Goal: Understand process/instructions: Learn how to perform a task or action

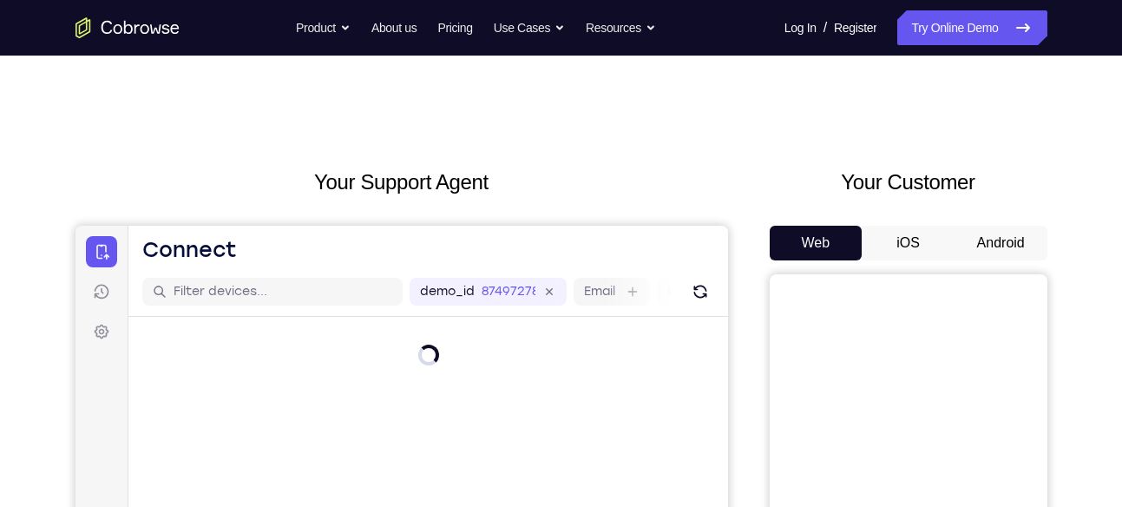
click at [981, 231] on button "Android" at bounding box center [1001, 243] width 93 height 35
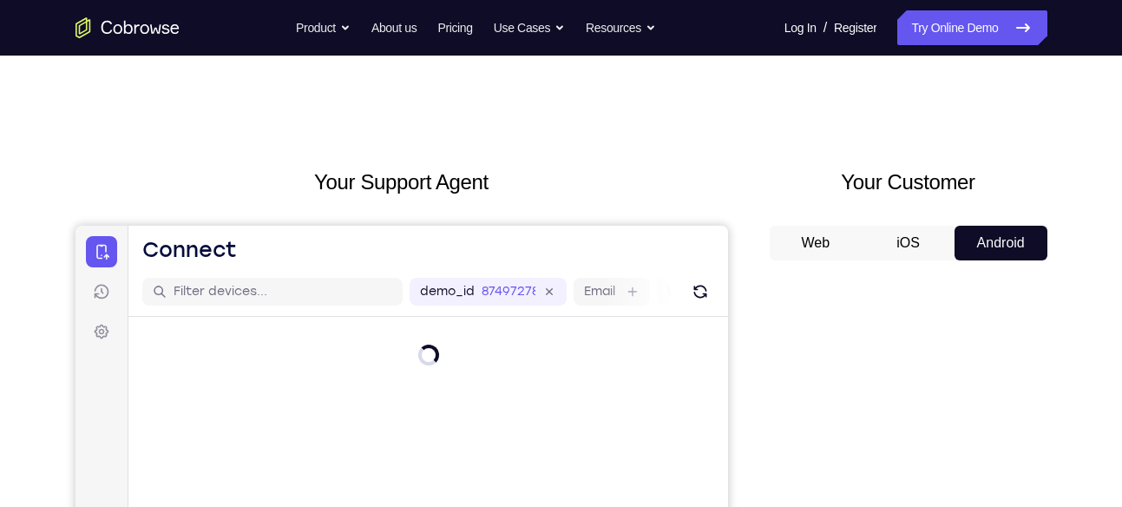
click at [981, 231] on button "Android" at bounding box center [1001, 243] width 93 height 35
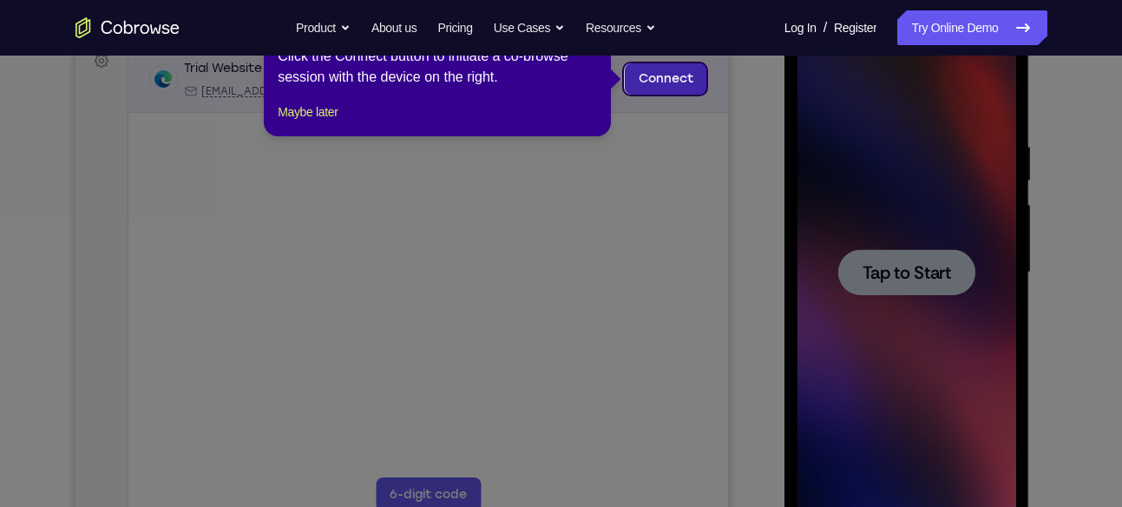
click at [652, 93] on link "Connect" at bounding box center [665, 78] width 82 height 31
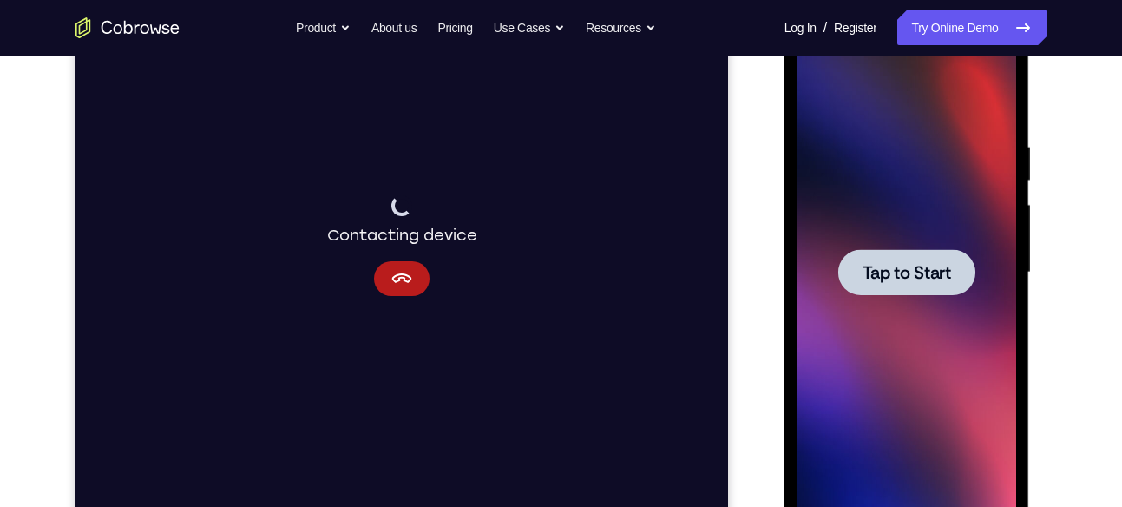
click at [908, 287] on div at bounding box center [906, 272] width 137 height 46
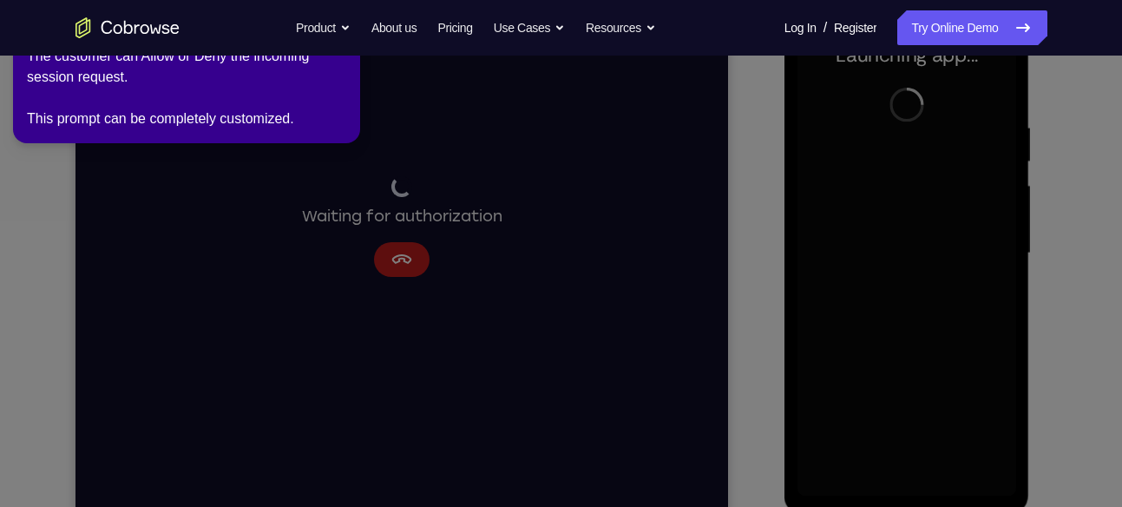
scroll to position [292, 0]
click at [397, 134] on icon at bounding box center [564, 250] width 1142 height 514
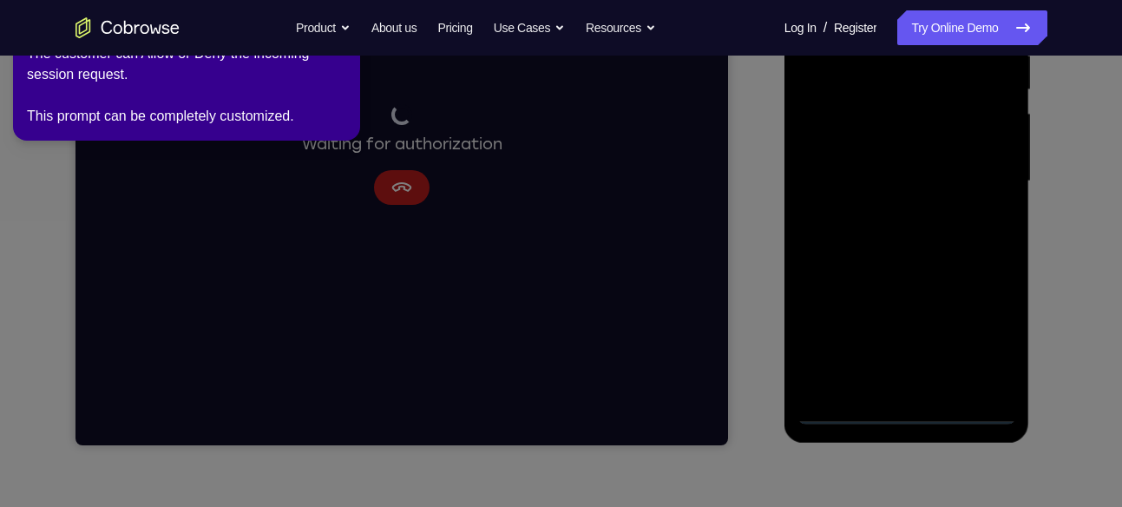
scroll to position [363, 0]
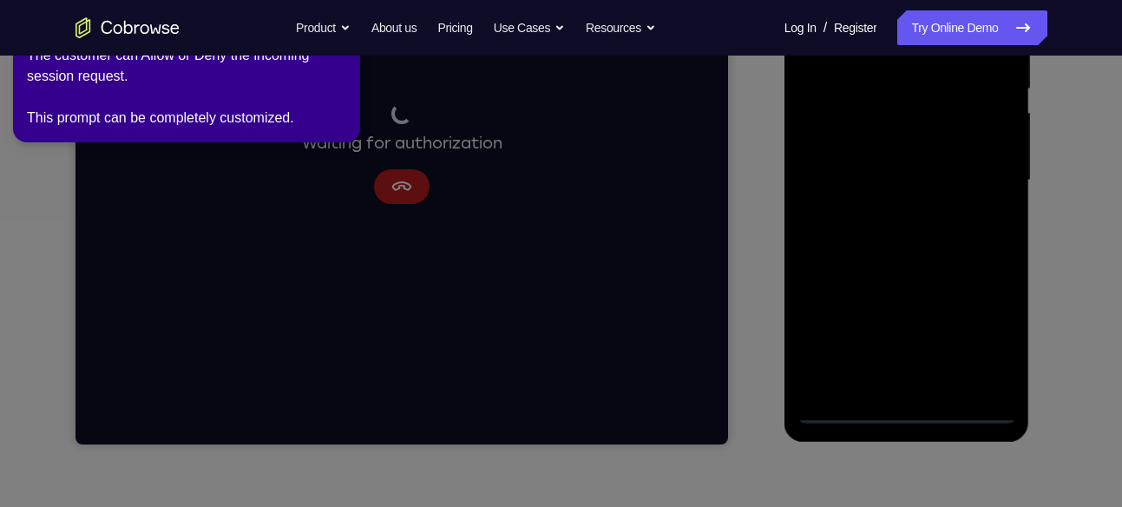
click at [893, 288] on icon at bounding box center [564, 250] width 1142 height 514
click at [918, 414] on icon at bounding box center [564, 250] width 1142 height 514
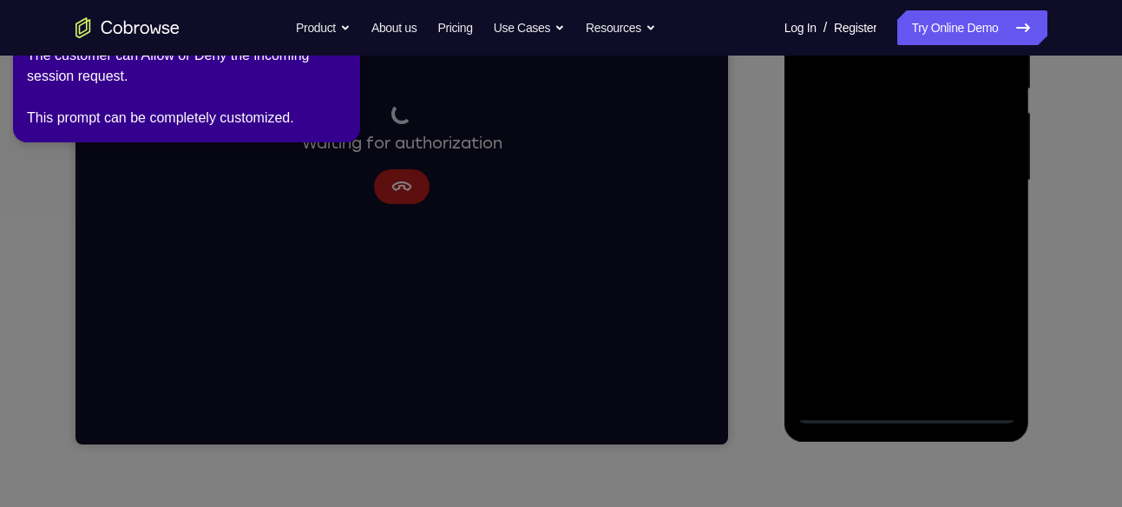
click at [918, 414] on icon at bounding box center [564, 250] width 1142 height 514
click at [220, 85] on div "The customer can Allow or Deny the incoming session request. This prompt can be…" at bounding box center [186, 86] width 319 height 83
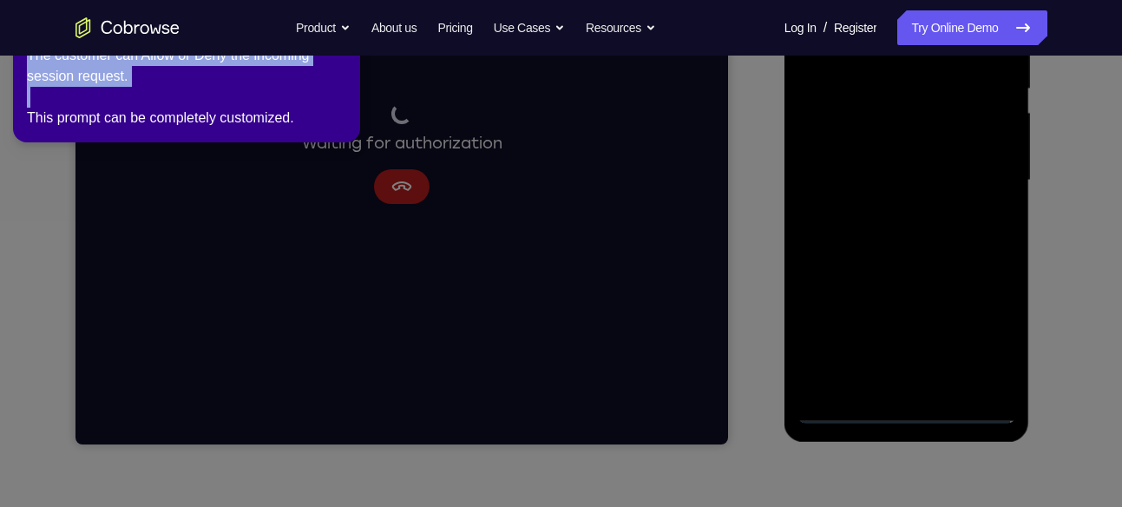
drag, startPoint x: 220, startPoint y: 85, endPoint x: 160, endPoint y: 94, distance: 60.5
click at [160, 94] on div "The customer can Allow or Deny the incoming session request. This prompt can be…" at bounding box center [186, 86] width 319 height 83
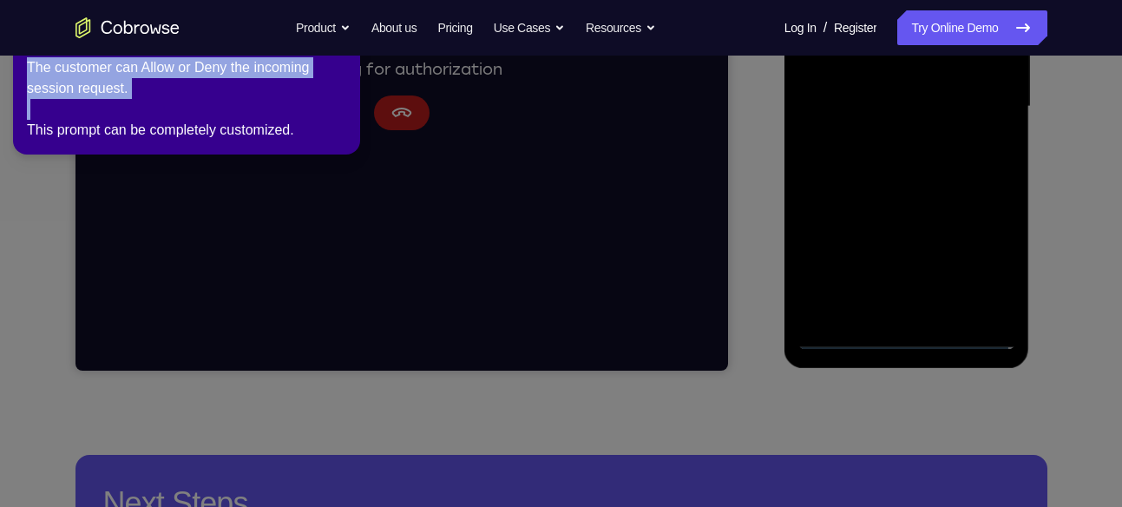
scroll to position [449, 0]
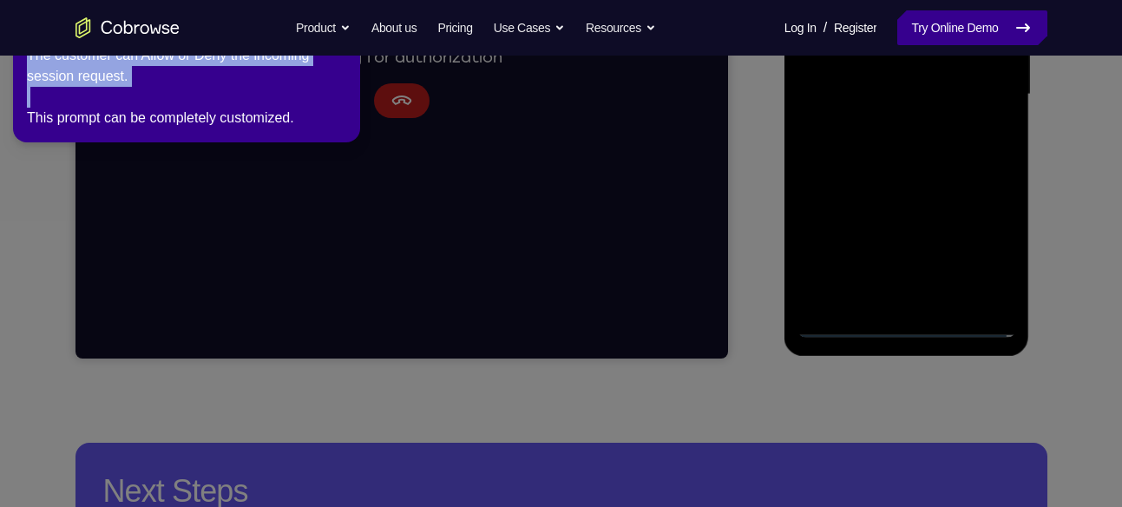
click at [927, 41] on link "Try Online Demo" at bounding box center [971, 27] width 149 height 35
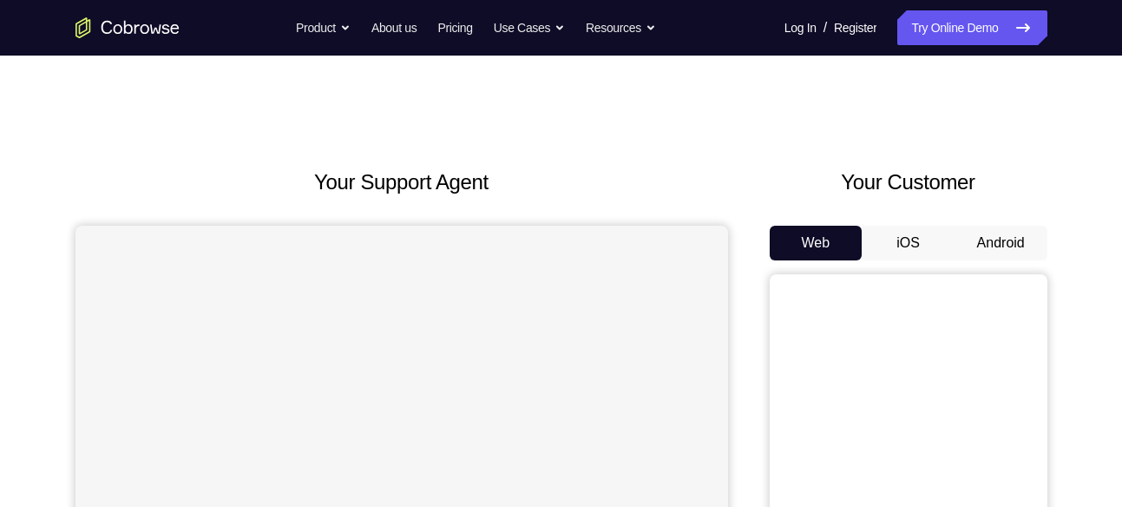
click at [978, 236] on button "Android" at bounding box center [1001, 243] width 93 height 35
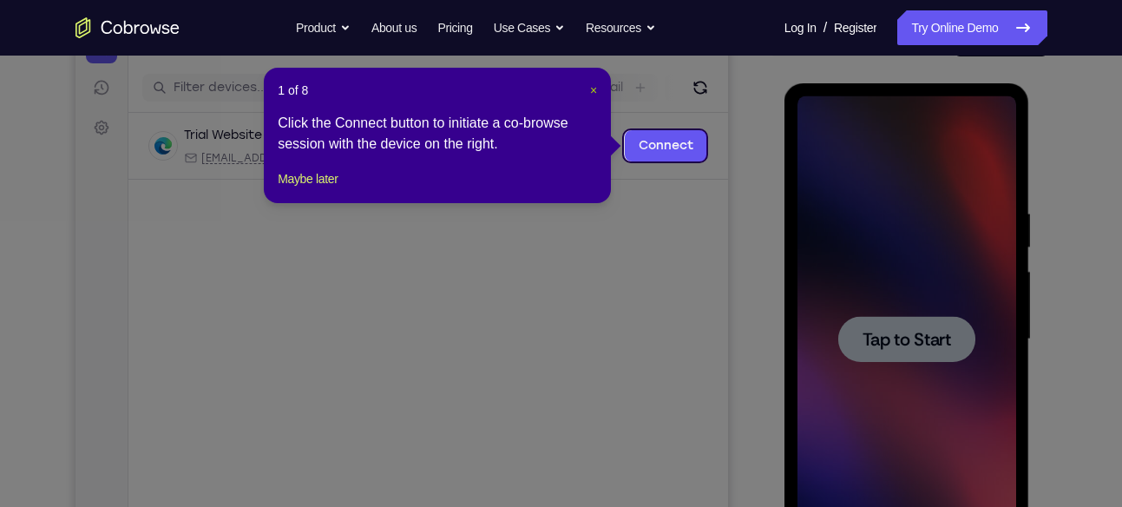
click at [590, 89] on span "×" at bounding box center [593, 90] width 7 height 14
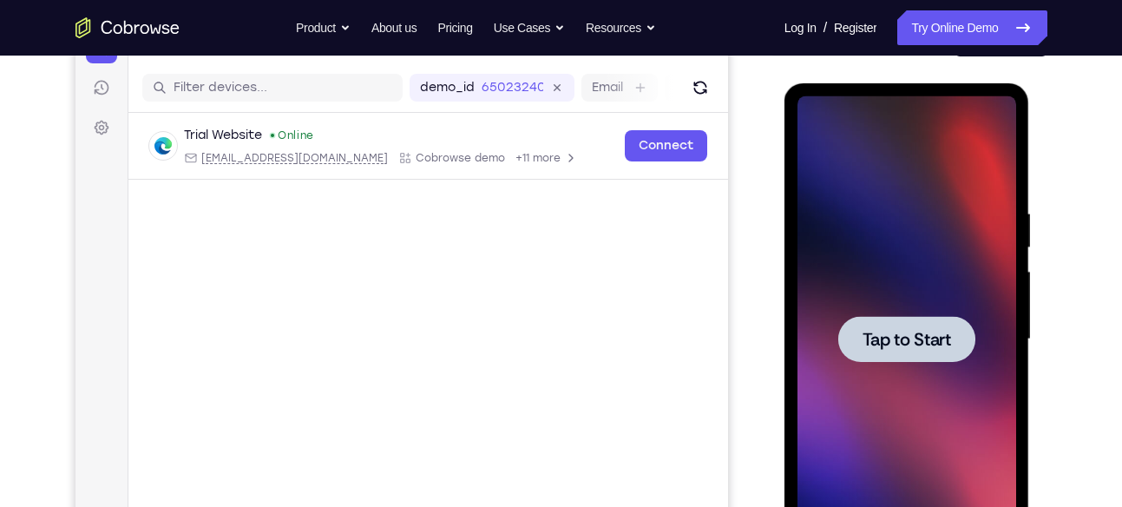
click at [936, 316] on div at bounding box center [906, 339] width 137 height 46
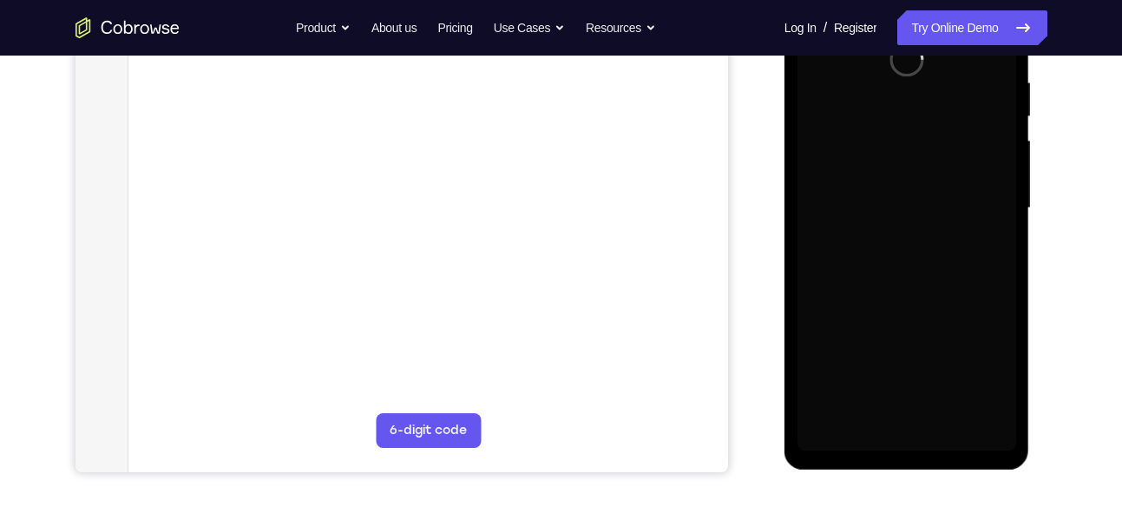
scroll to position [288, 0]
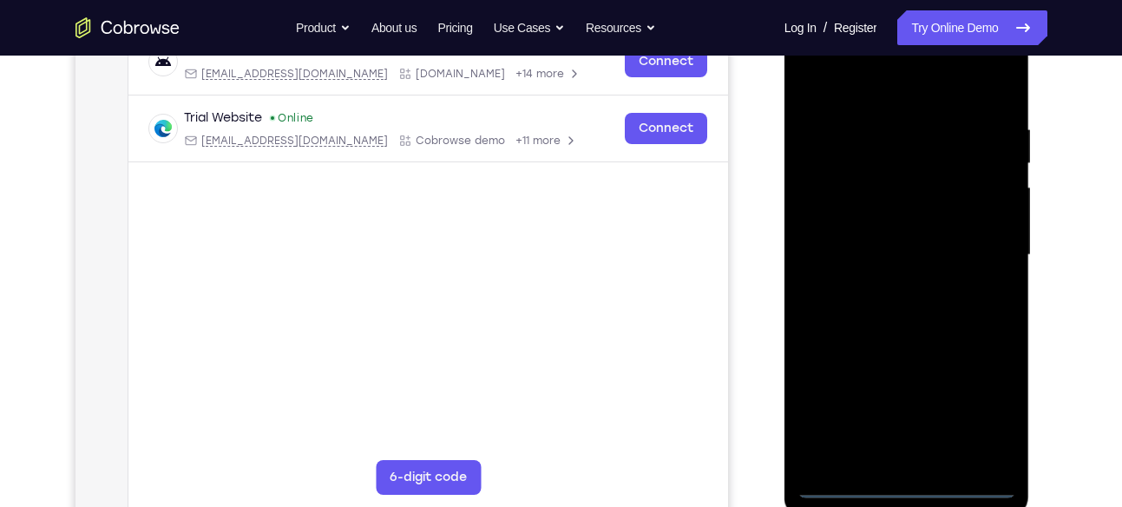
click at [904, 486] on div at bounding box center [906, 255] width 219 height 486
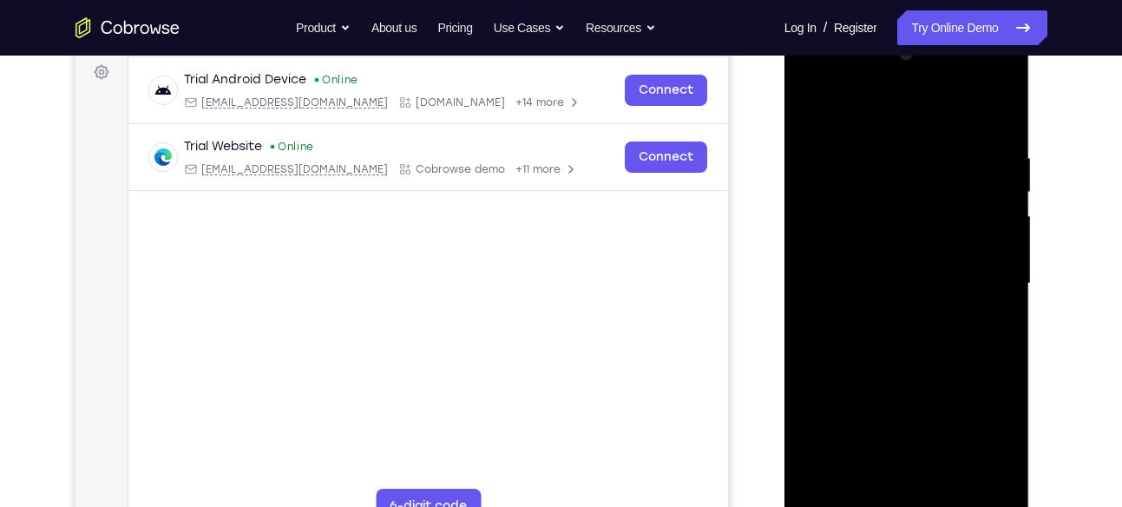
scroll to position [285, 0]
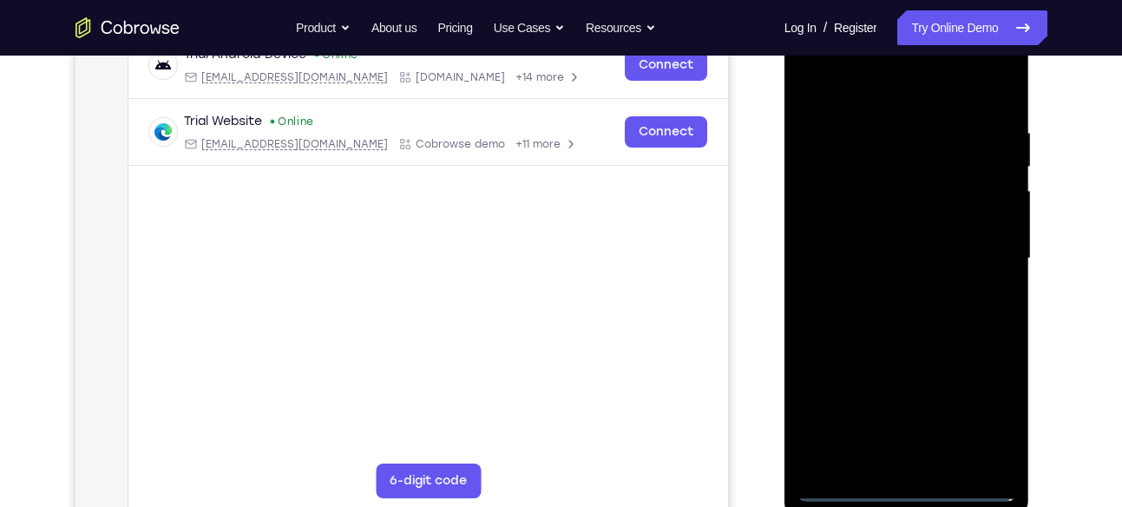
click at [986, 412] on div at bounding box center [906, 259] width 219 height 486
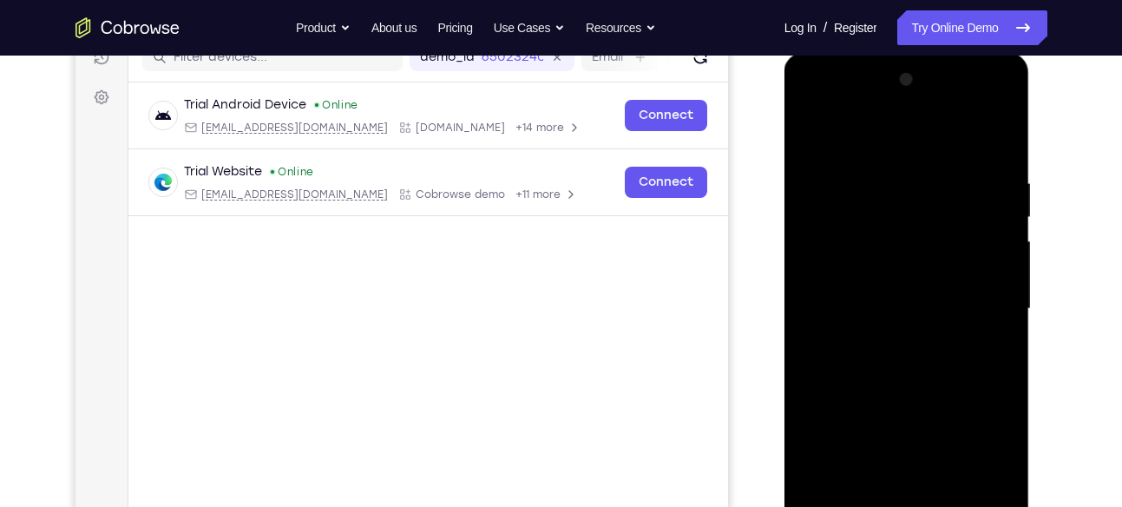
scroll to position [233, 0]
click at [817, 108] on div at bounding box center [906, 311] width 219 height 486
click at [853, 111] on div at bounding box center [906, 311] width 219 height 486
click at [811, 112] on div at bounding box center [906, 311] width 219 height 486
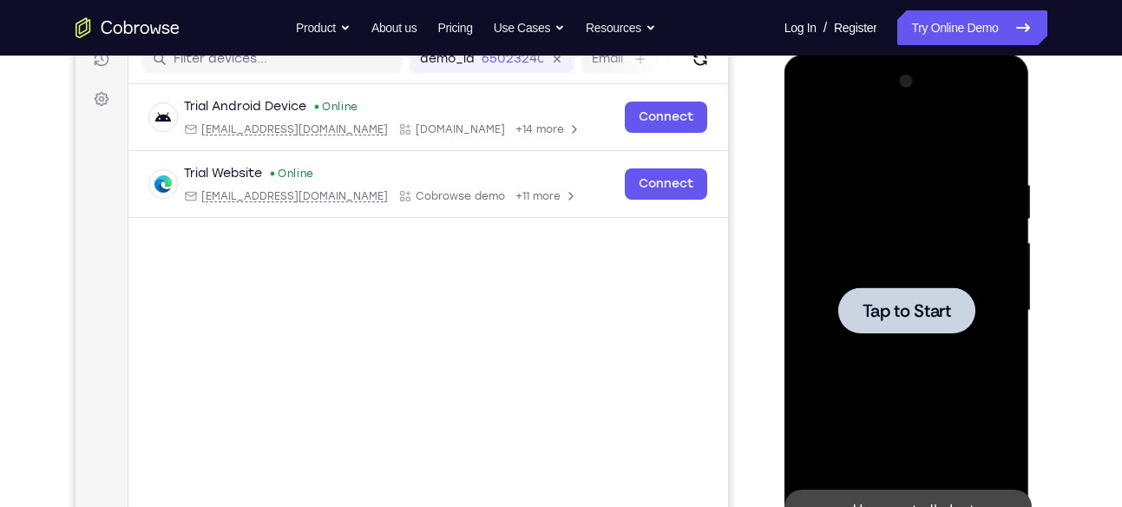
click at [900, 318] on span "Tap to Start" at bounding box center [907, 310] width 89 height 17
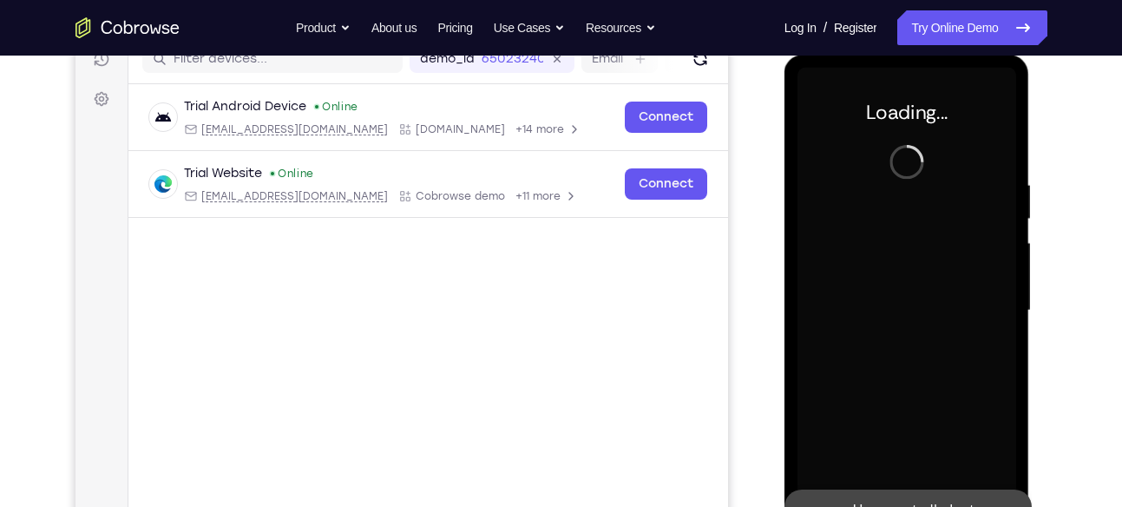
scroll to position [430, 0]
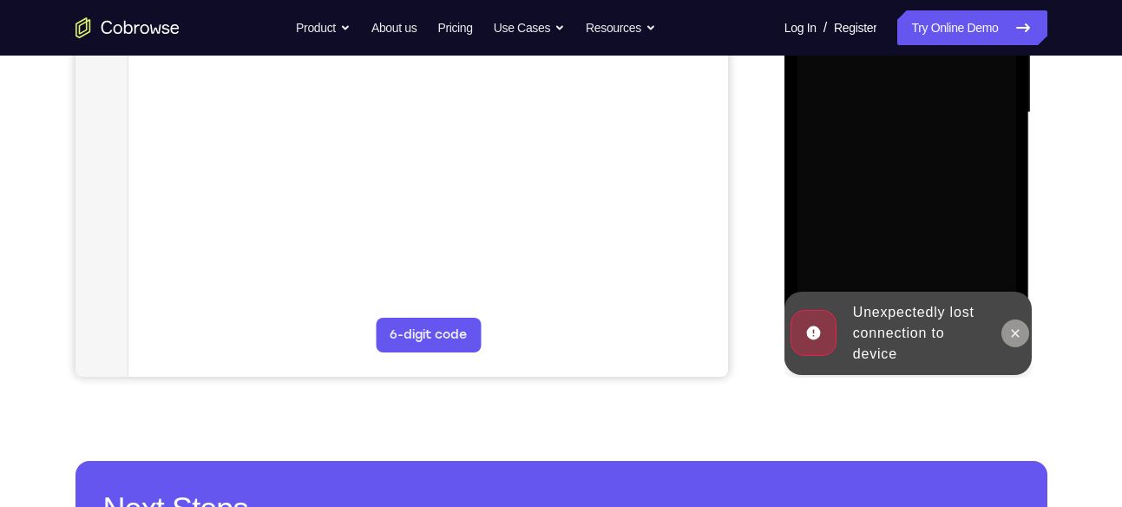
click at [1021, 340] on button at bounding box center [1015, 333] width 28 height 28
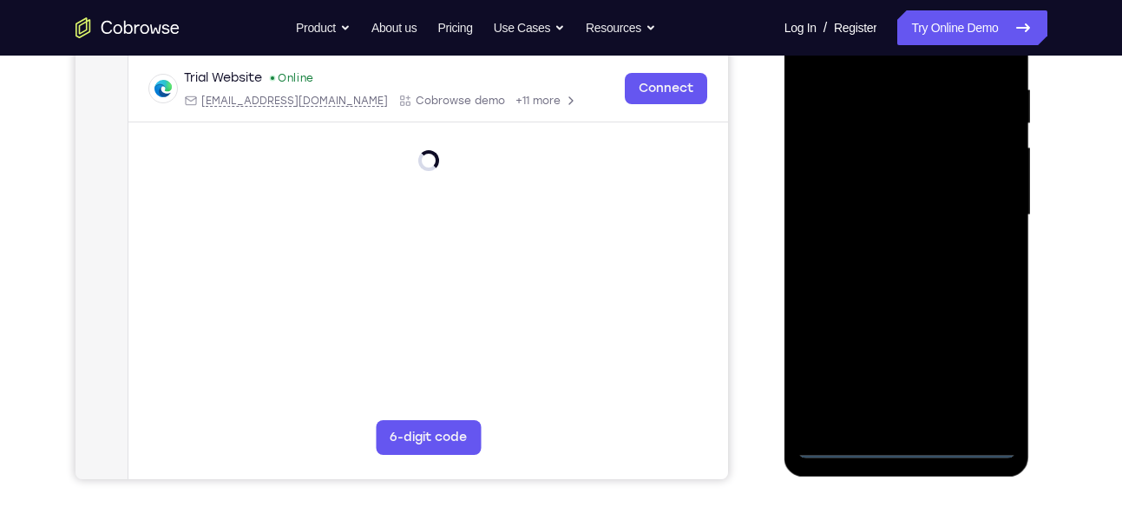
scroll to position [329, 0]
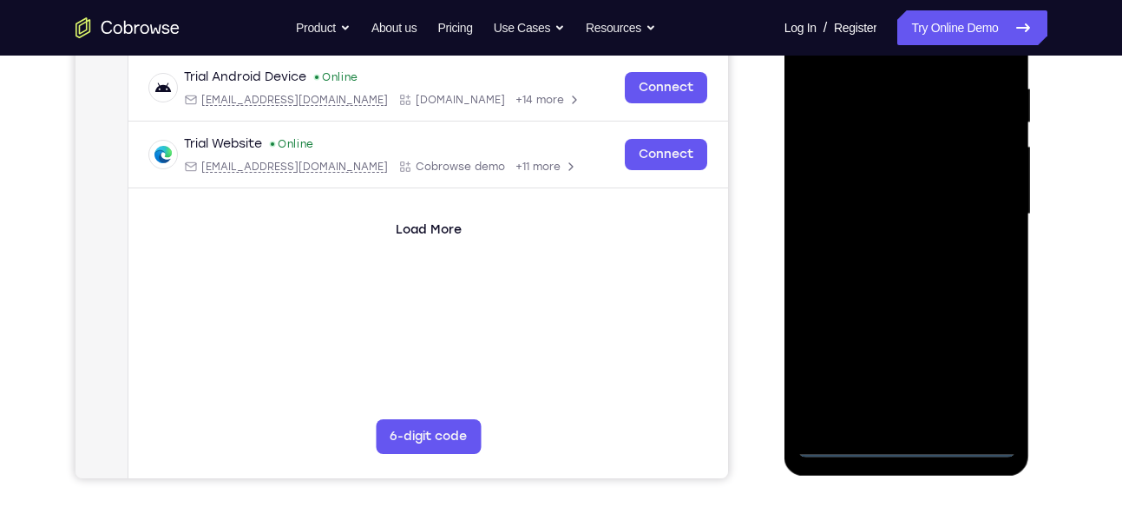
click at [902, 444] on div at bounding box center [906, 214] width 219 height 486
click at [986, 363] on div at bounding box center [906, 214] width 219 height 486
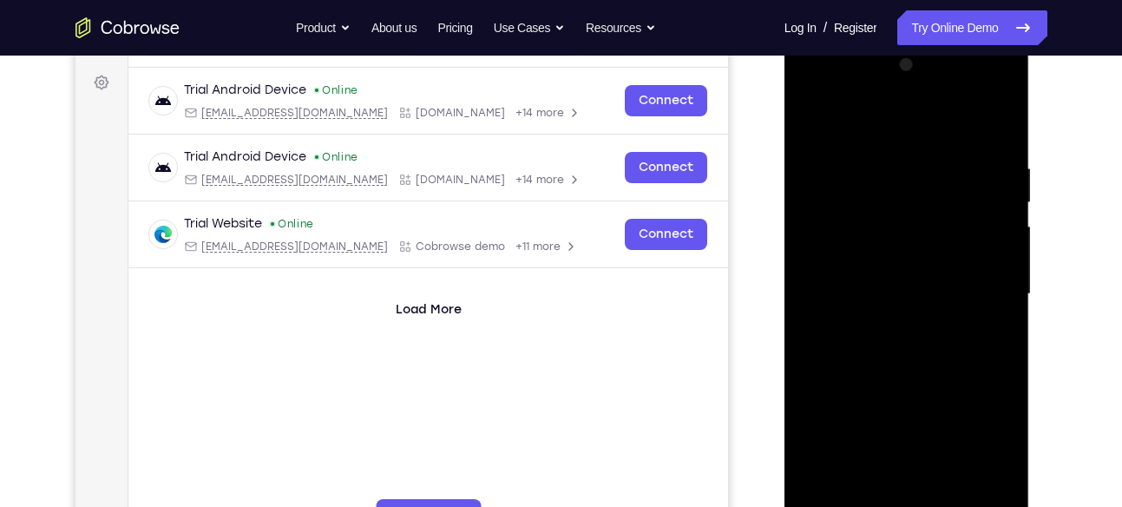
scroll to position [248, 0]
click at [832, 94] on div at bounding box center [906, 295] width 219 height 486
click at [808, 95] on div at bounding box center [906, 295] width 219 height 486
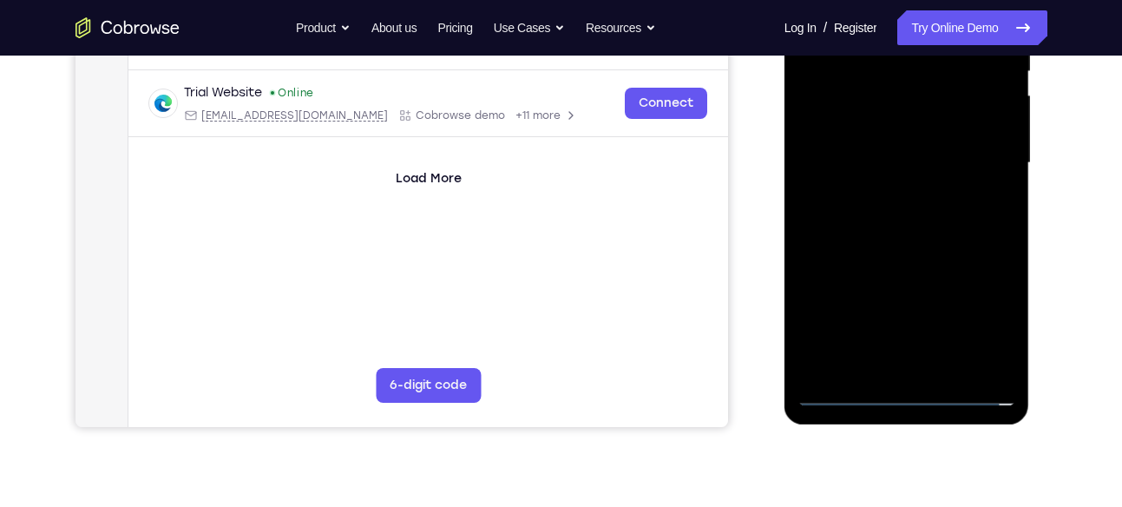
click at [979, 154] on div at bounding box center [906, 163] width 219 height 486
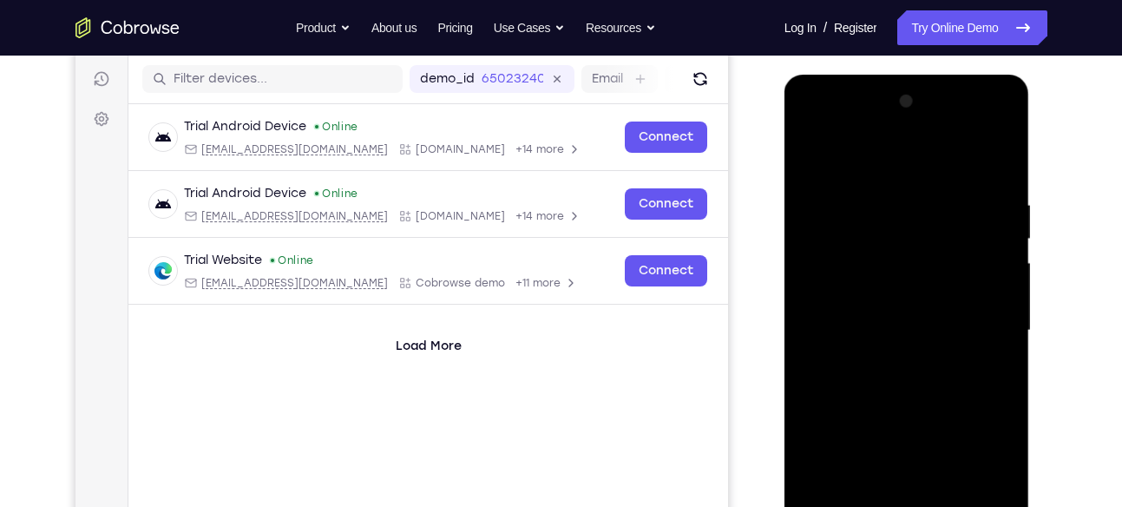
scroll to position [211, 0]
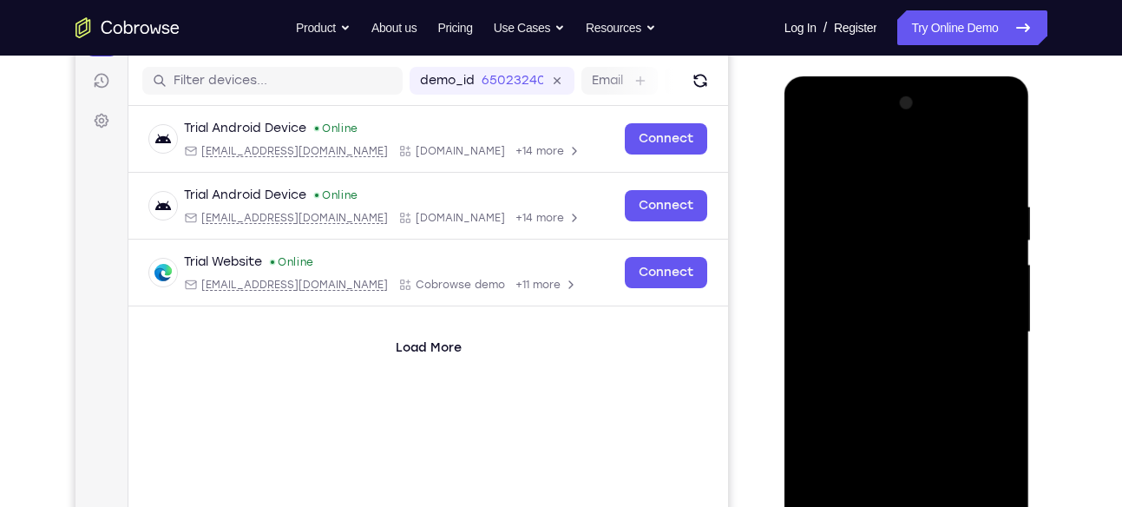
click at [886, 363] on div at bounding box center [906, 332] width 219 height 486
click at [923, 321] on div at bounding box center [906, 332] width 219 height 486
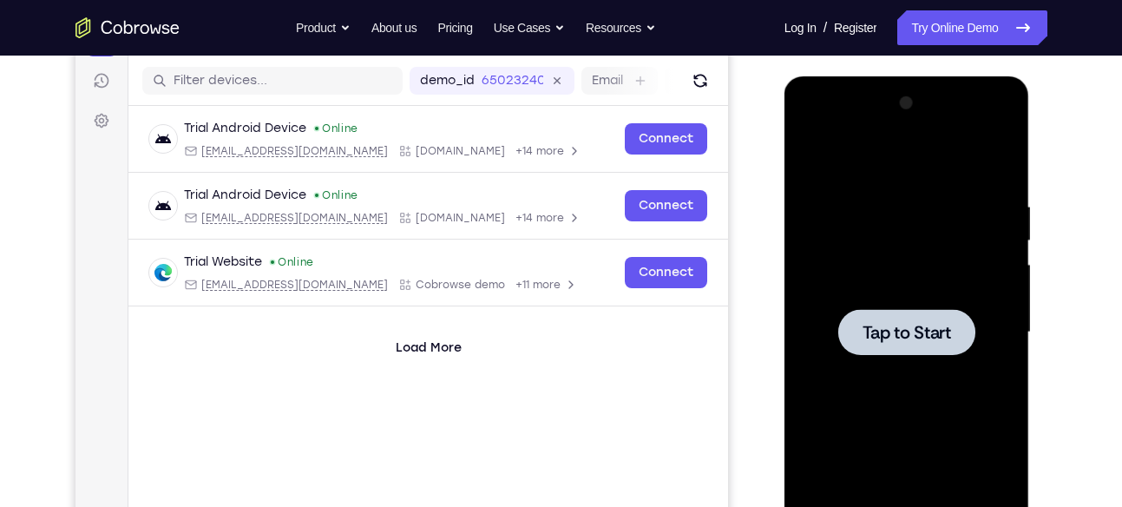
click at [904, 324] on span "Tap to Start" at bounding box center [907, 332] width 89 height 17
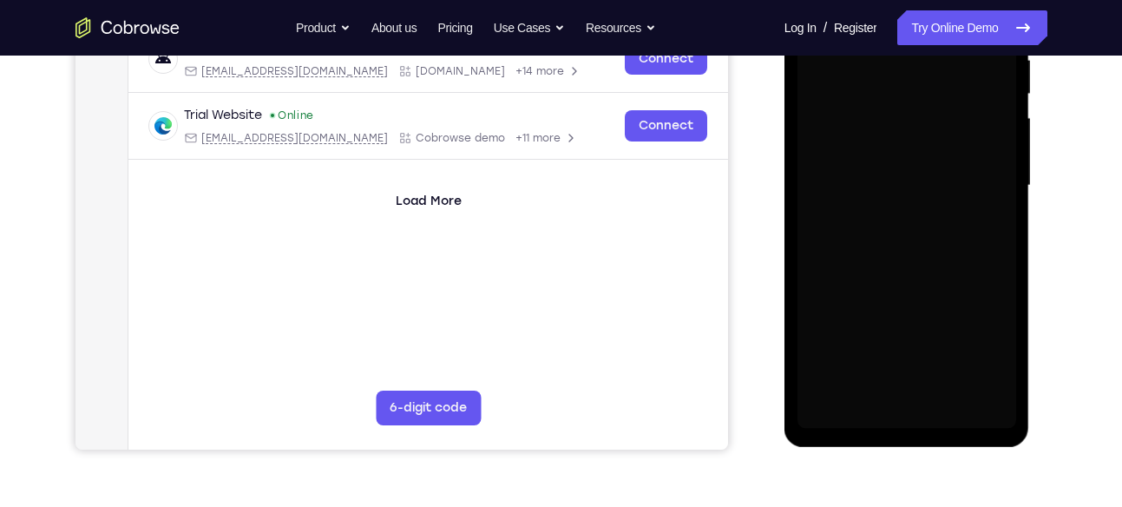
scroll to position [358, 0]
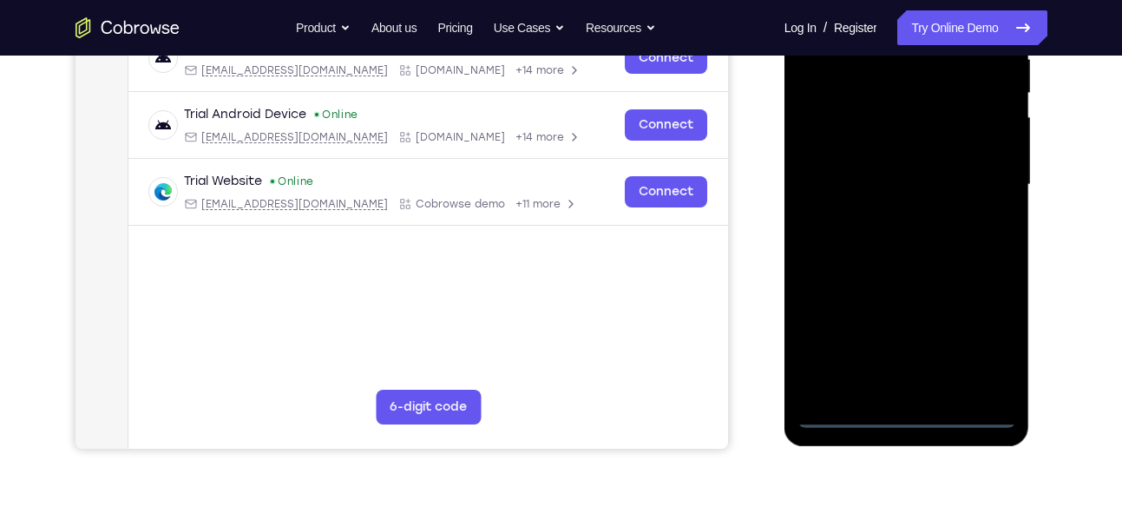
click at [915, 422] on div at bounding box center [906, 185] width 219 height 486
click at [990, 352] on div at bounding box center [906, 185] width 219 height 486
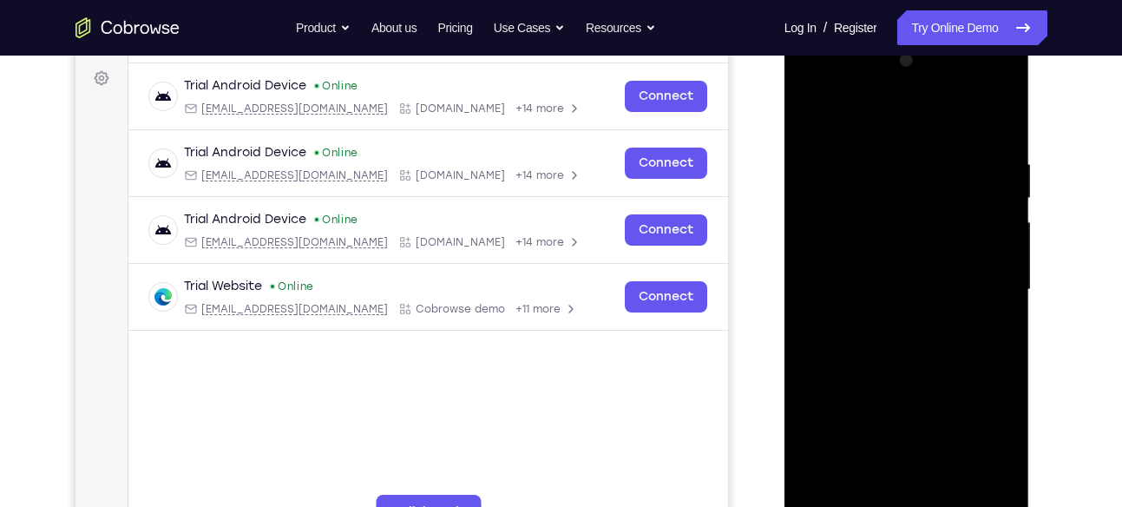
click at [840, 95] on div at bounding box center [906, 290] width 219 height 486
click at [975, 279] on div at bounding box center [906, 290] width 219 height 486
click at [929, 447] on div at bounding box center [906, 290] width 219 height 486
click at [891, 323] on div at bounding box center [906, 290] width 219 height 486
click at [902, 283] on div at bounding box center [906, 290] width 219 height 486
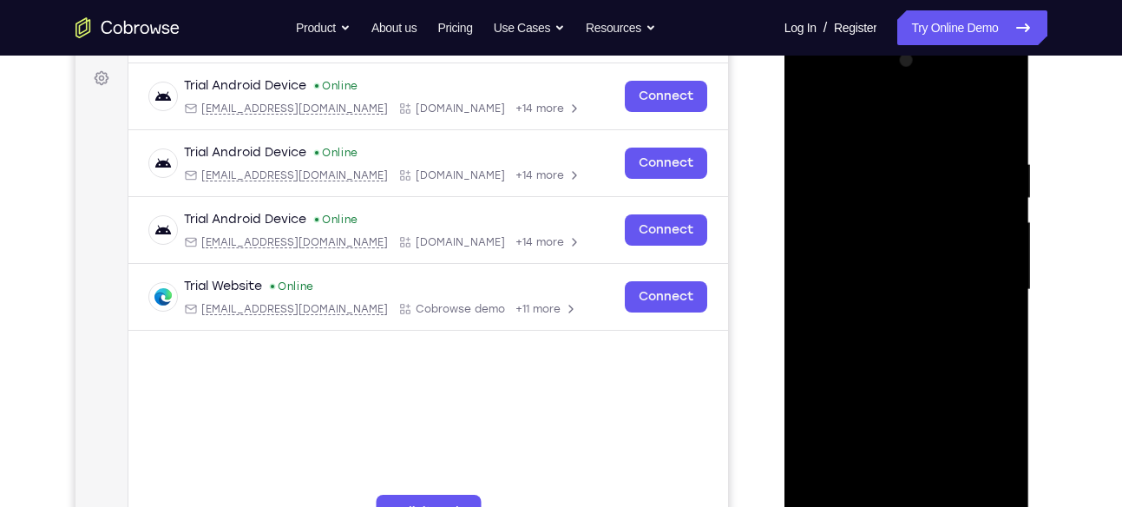
click at [909, 215] on div at bounding box center [906, 290] width 219 height 486
click at [837, 310] on div at bounding box center [906, 290] width 219 height 486
click at [891, 309] on div at bounding box center [906, 290] width 219 height 486
click at [873, 288] on div at bounding box center [906, 290] width 219 height 486
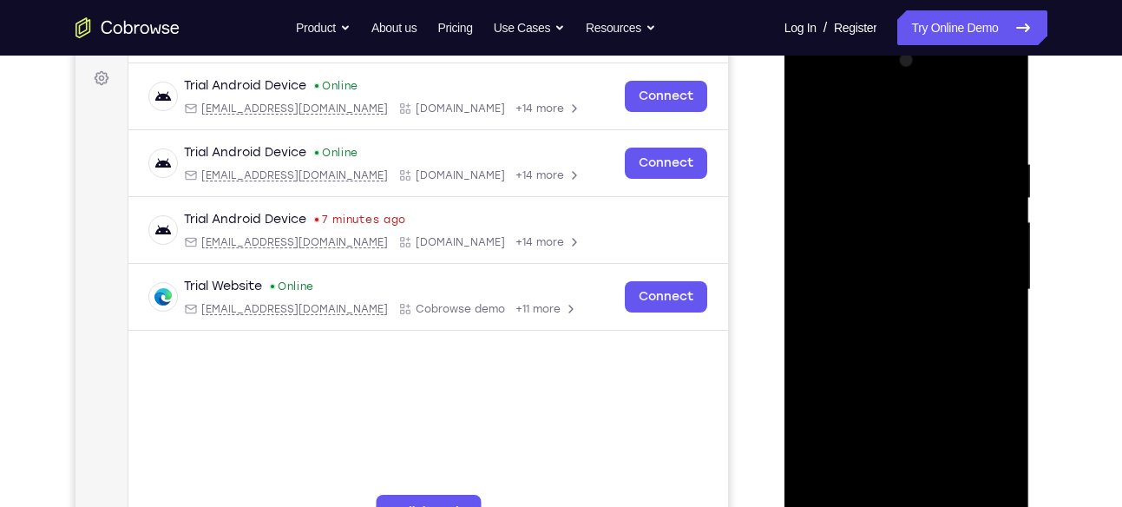
click at [857, 344] on div at bounding box center [906, 290] width 219 height 486
click at [869, 373] on div at bounding box center [906, 290] width 219 height 486
drag, startPoint x: 895, startPoint y: 362, endPoint x: 937, endPoint y: 187, distance: 179.5
click at [937, 187] on div at bounding box center [906, 290] width 219 height 486
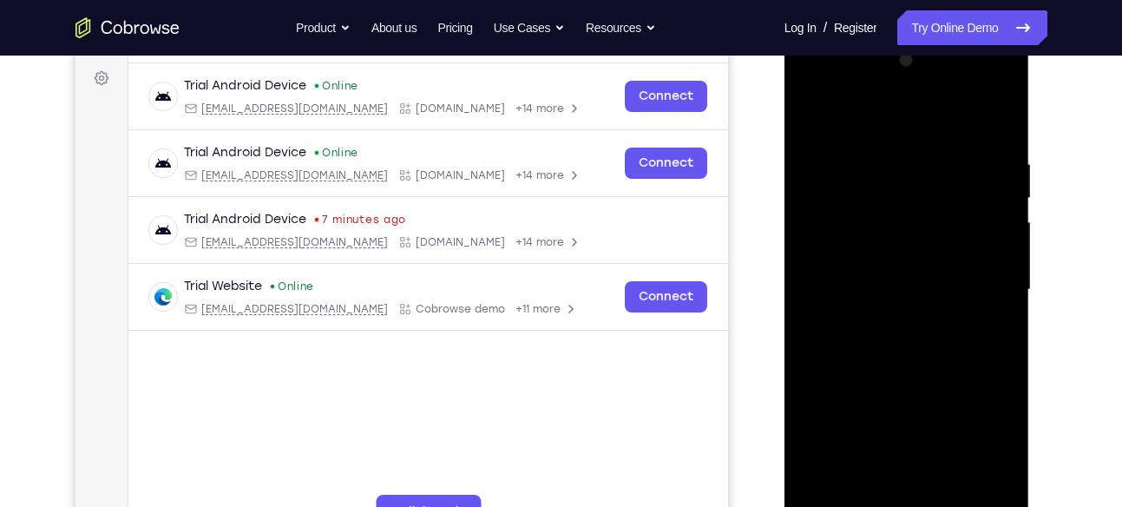
drag, startPoint x: 937, startPoint y: 337, endPoint x: 935, endPoint y: 64, distance: 272.5
click at [935, 64] on div at bounding box center [906, 290] width 219 height 486
drag, startPoint x: 914, startPoint y: 383, endPoint x: 922, endPoint y: 143, distance: 239.6
click at [922, 143] on div at bounding box center [906, 290] width 219 height 486
drag, startPoint x: 914, startPoint y: 366, endPoint x: 915, endPoint y: 121, distance: 245.6
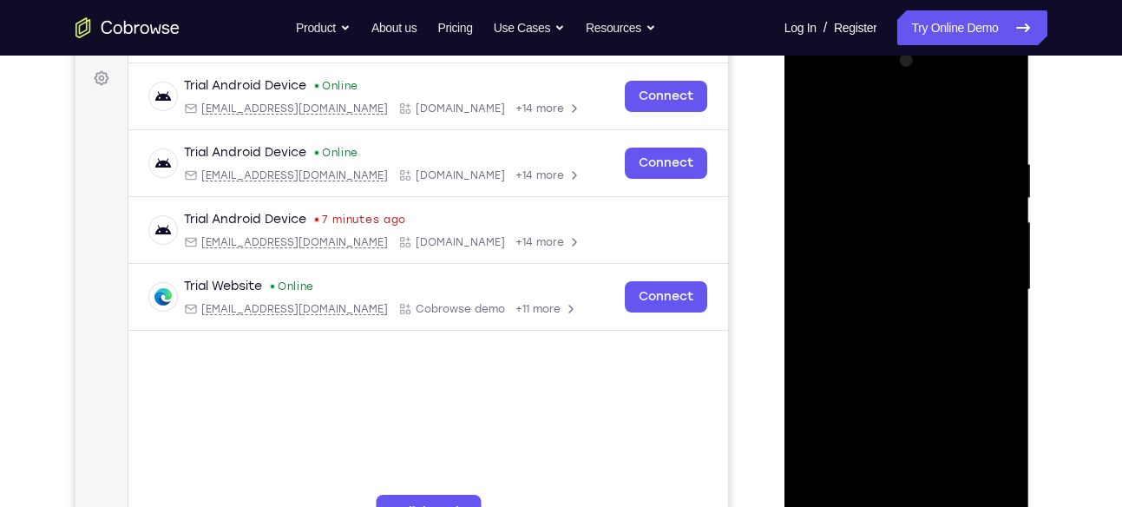
click at [915, 121] on div at bounding box center [906, 290] width 219 height 486
drag, startPoint x: 929, startPoint y: 421, endPoint x: 925, endPoint y: 168, distance: 252.5
click at [925, 168] on div at bounding box center [906, 290] width 219 height 486
drag, startPoint x: 934, startPoint y: 423, endPoint x: 912, endPoint y: 122, distance: 301.9
click at [912, 122] on div at bounding box center [906, 290] width 219 height 486
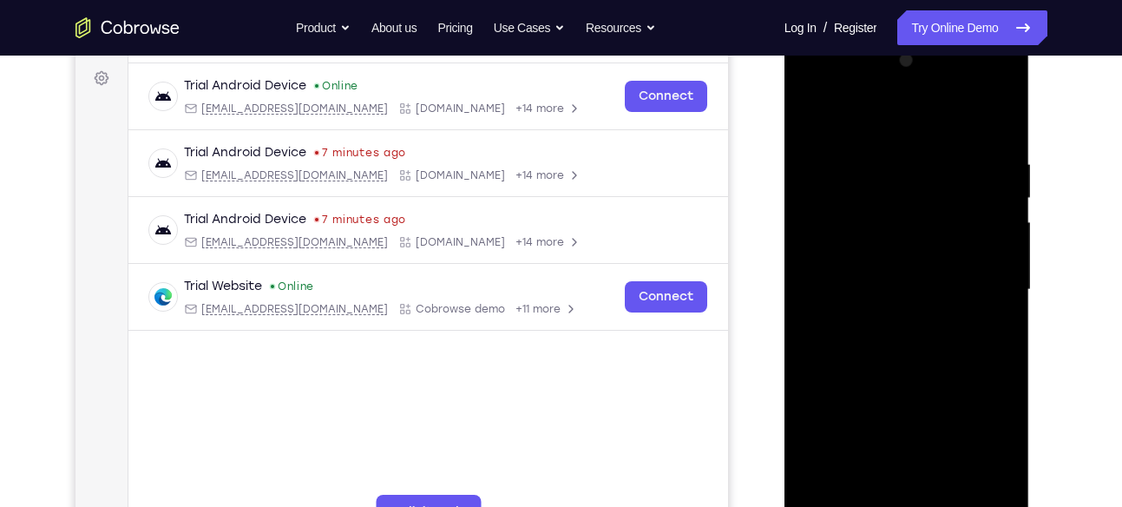
drag, startPoint x: 1013, startPoint y: 95, endPoint x: 1090, endPoint y: 214, distance: 141.8
click at [1032, 214] on html "Online web based iOS Simulators and Android Emulators. Run iPhone, iPad, Mobile…" at bounding box center [907, 294] width 247 height 521
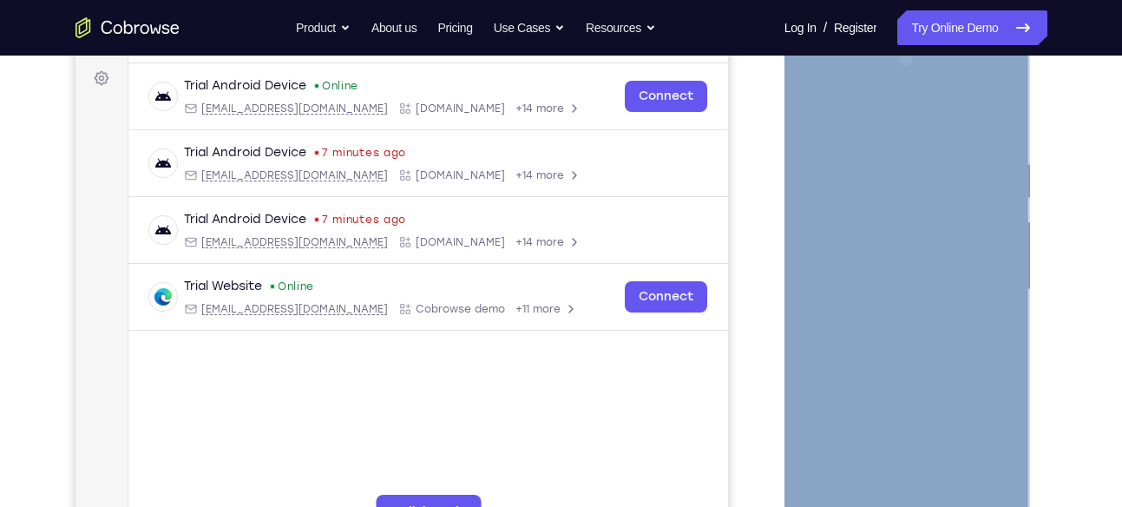
drag, startPoint x: 1016, startPoint y: 318, endPoint x: 1014, endPoint y: 221, distance: 97.2
click at [1014, 221] on div at bounding box center [907, 292] width 246 height 517
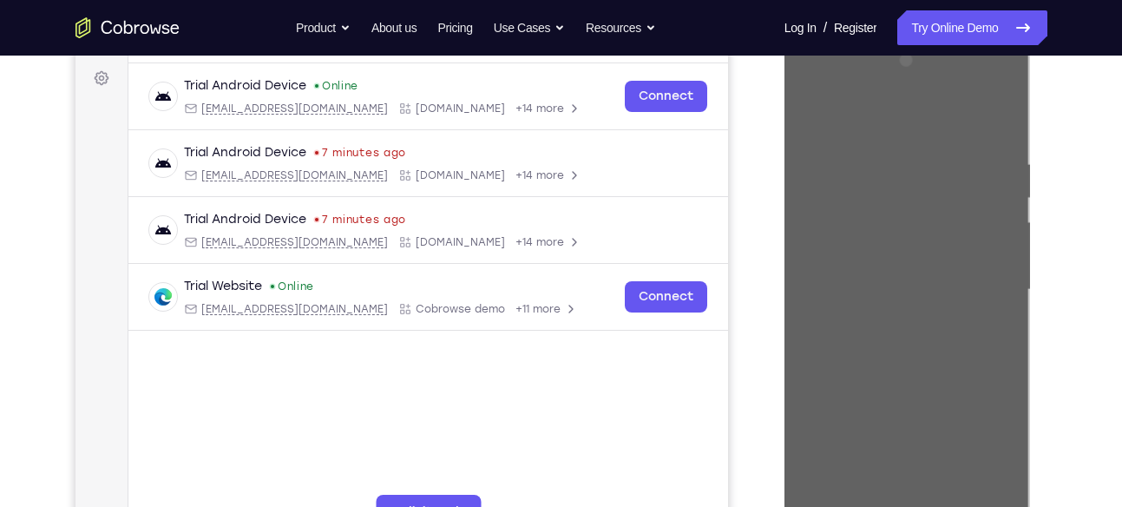
drag, startPoint x: 229, startPoint y: 187, endPoint x: 1087, endPoint y: 235, distance: 859.5
click at [1087, 235] on div "Your Support Agent Your Customer Web iOS Android Next Steps We’d be happy to gi…" at bounding box center [561, 374] width 1111 height 1145
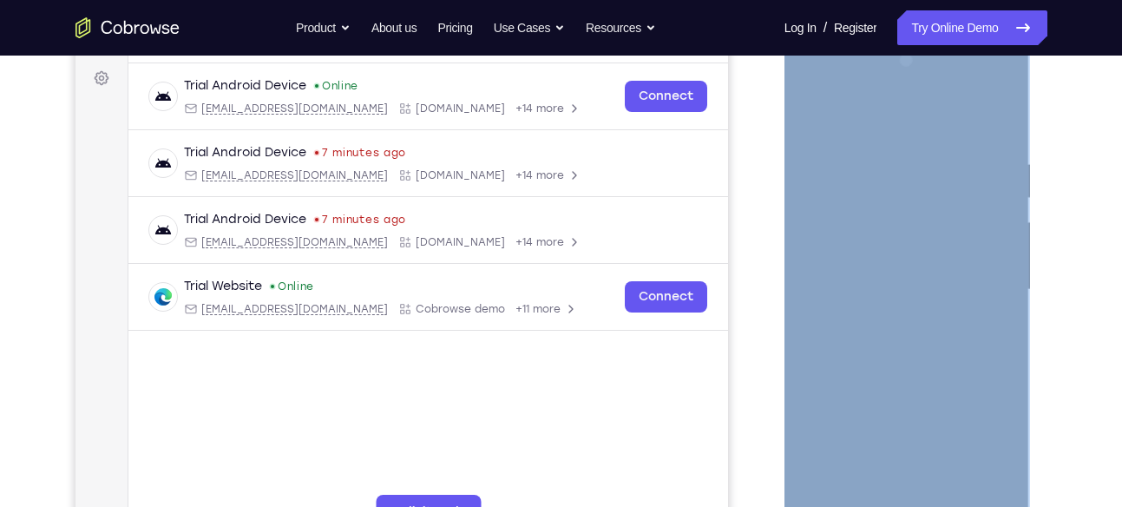
click at [975, 89] on div at bounding box center [906, 290] width 219 height 486
